Goal: Task Accomplishment & Management: Manage account settings

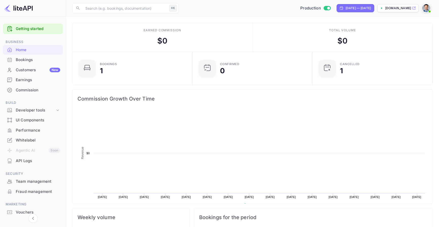
scroll to position [83, 117]
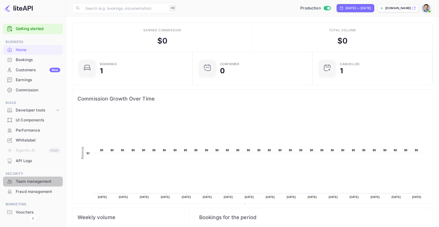
click at [36, 180] on div "Team management" at bounding box center [38, 181] width 44 height 6
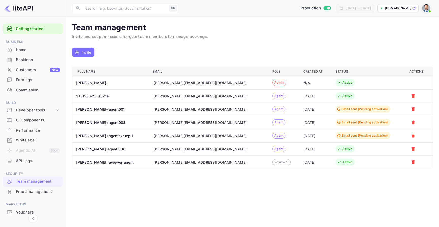
click at [175, 97] on div "[PERSON_NAME][EMAIL_ADDRESS][DOMAIN_NAME]" at bounding box center [200, 95] width 93 height 5
copy div "[PERSON_NAME][EMAIL_ADDRESS][DOMAIN_NAME]"
